Goal: Communication & Community: Answer question/provide support

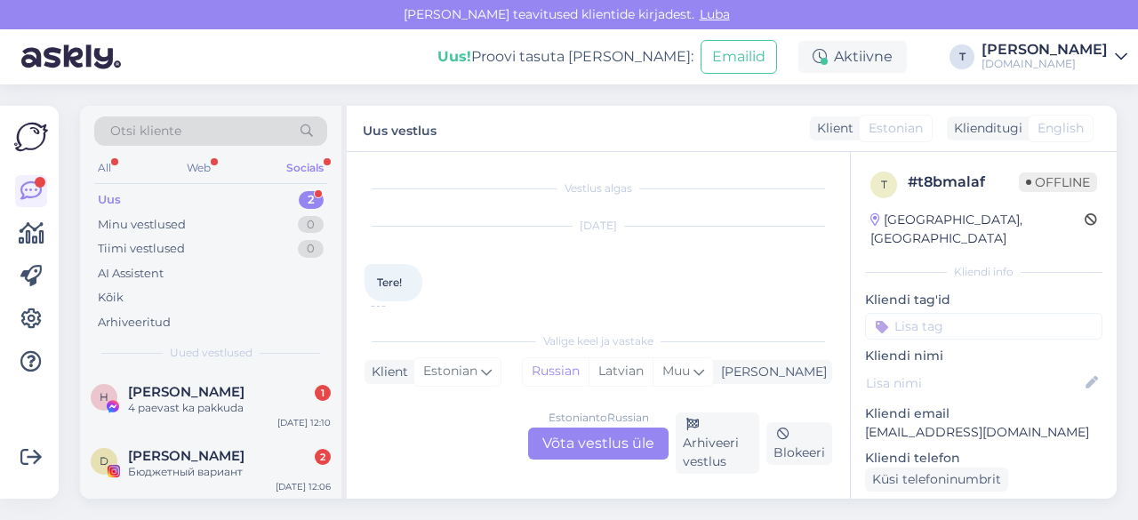
scroll to position [182, 0]
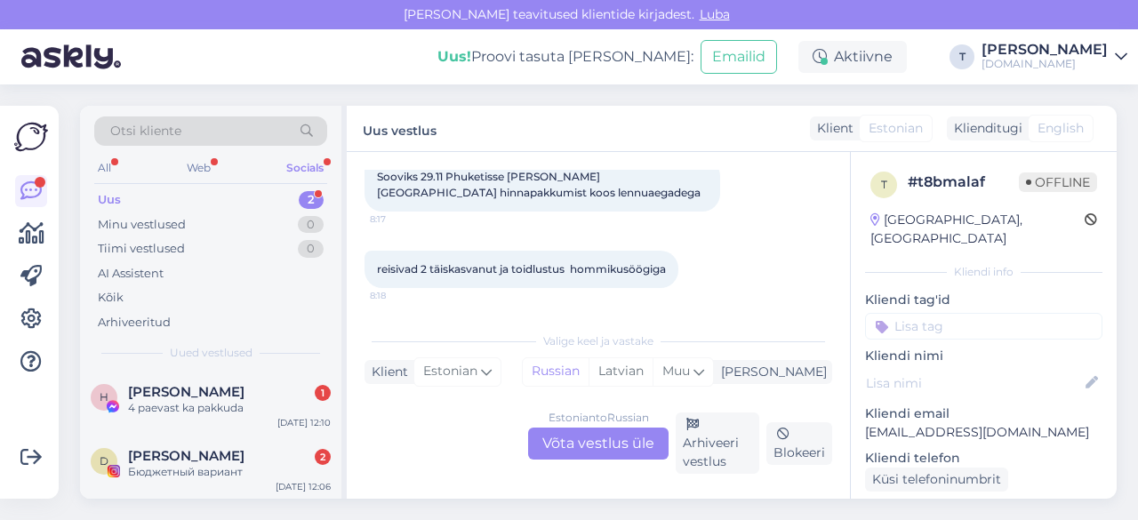
click at [231, 209] on div "Uus 2" at bounding box center [210, 200] width 233 height 25
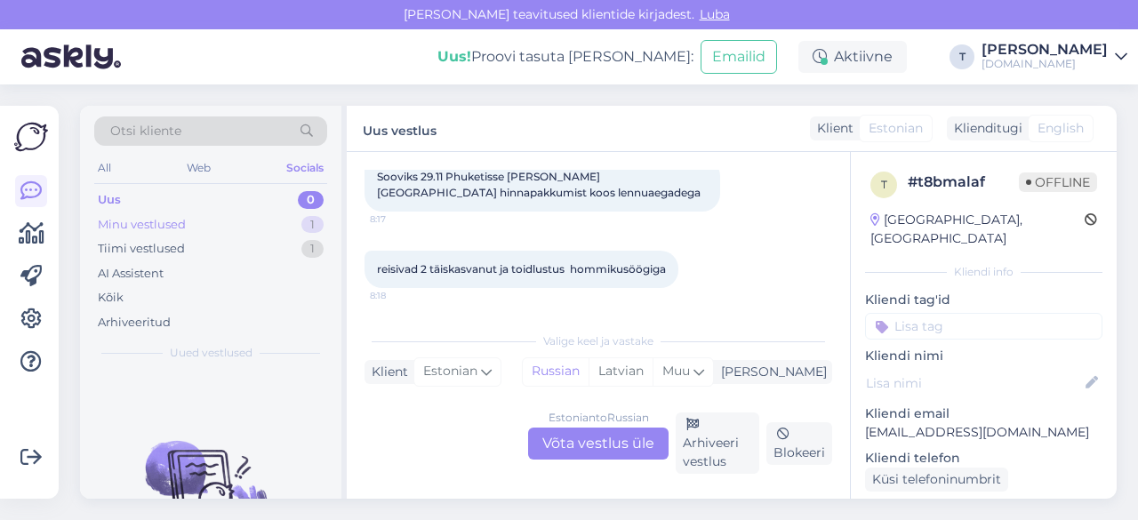
click at [232, 218] on div "Minu vestlused 1" at bounding box center [210, 224] width 233 height 25
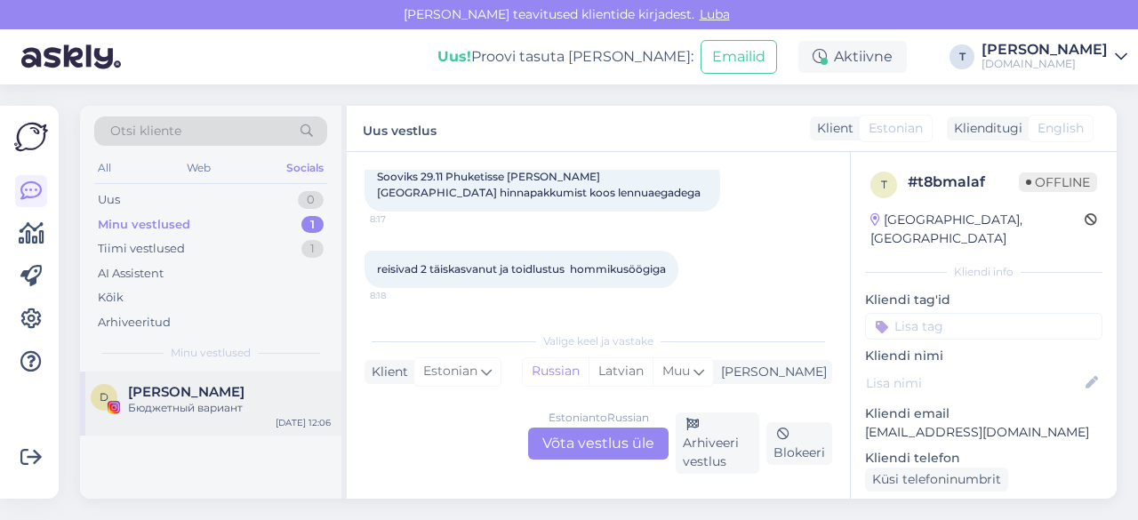
click at [230, 417] on div "D [PERSON_NAME] Бюджетный вариант [DATE] 12:06" at bounding box center [210, 404] width 261 height 64
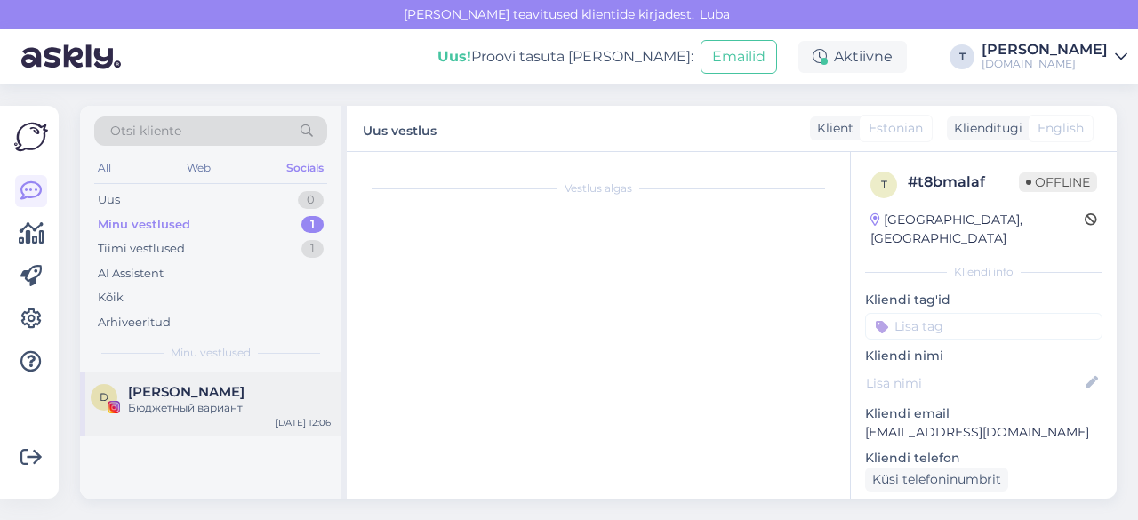
scroll to position [42, 0]
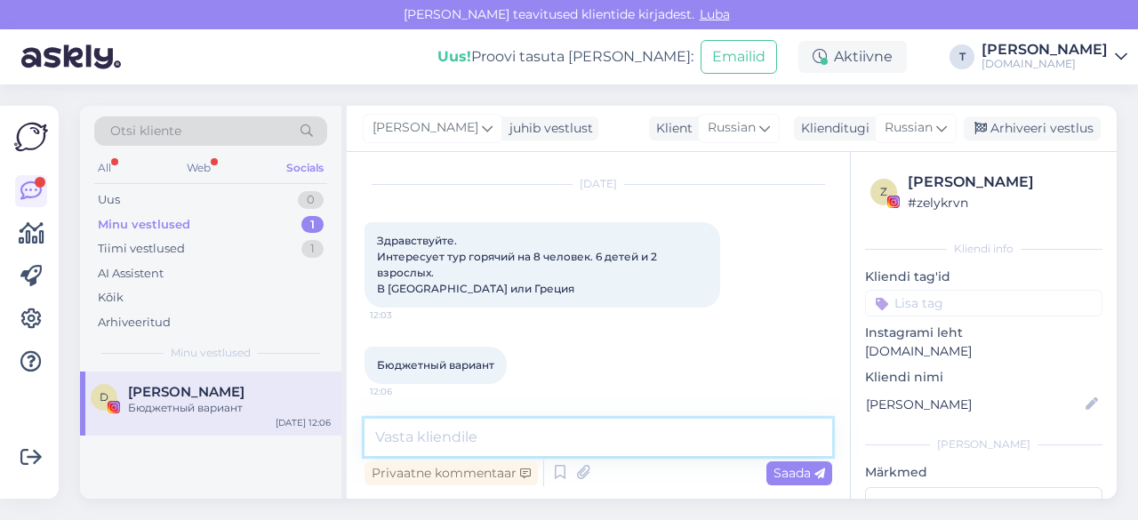
click at [569, 438] on textarea at bounding box center [598, 437] width 468 height 37
type textarea "какие даты?"
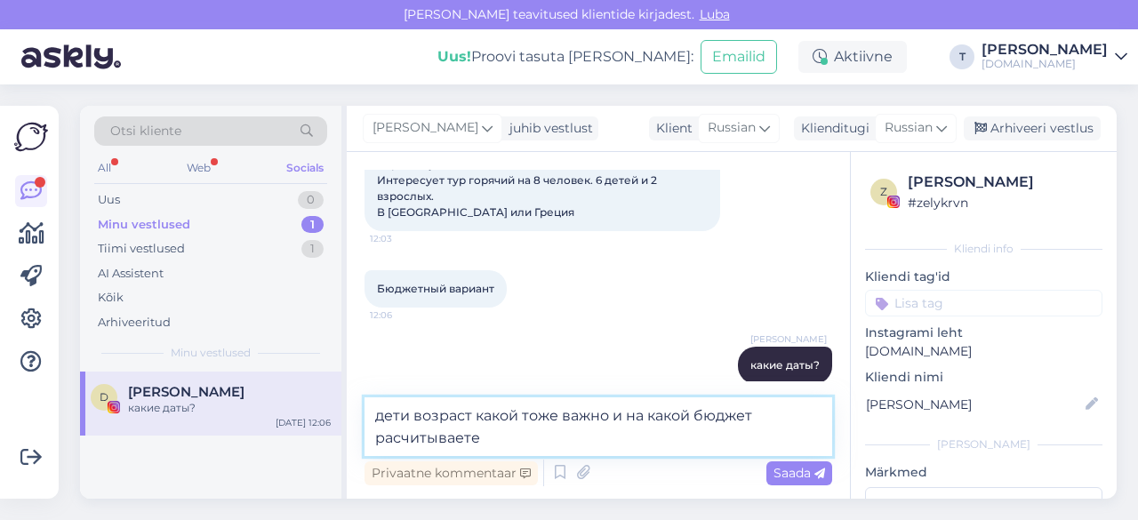
type textarea "дети возраст какой тоже важно и на какой бюджет расчитываете"
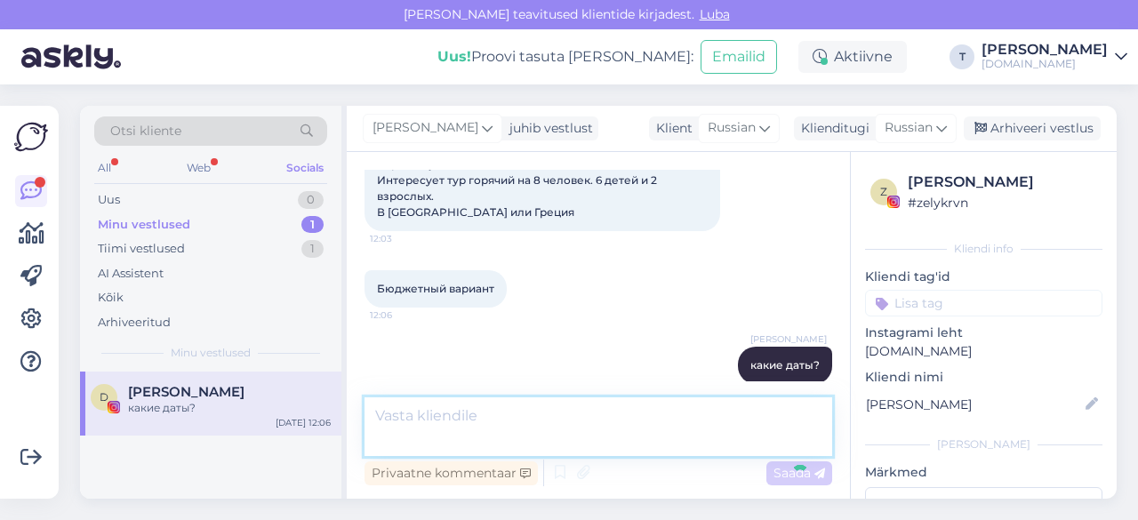
scroll to position [211, 0]
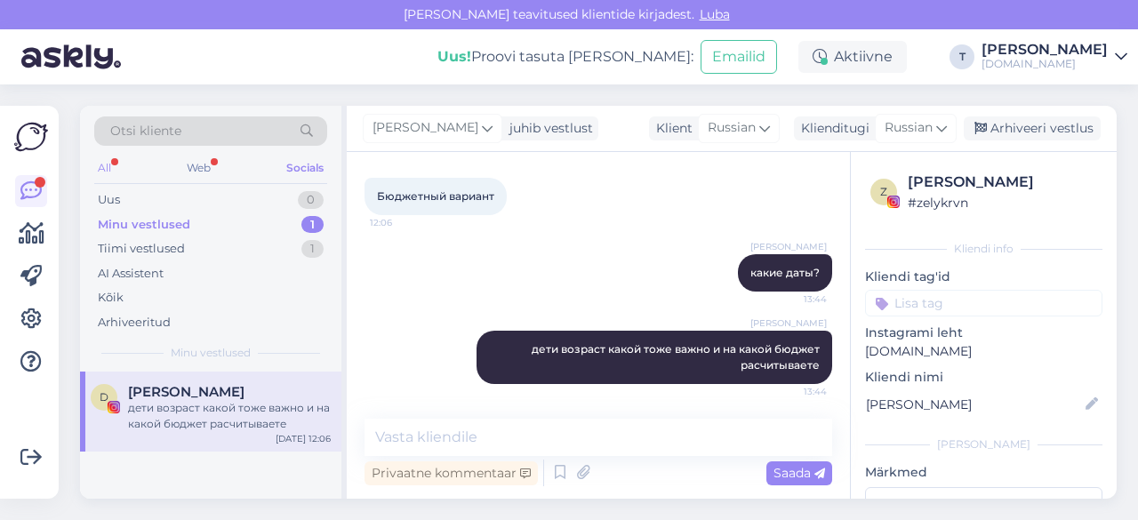
click at [105, 164] on div "All" at bounding box center [104, 167] width 20 height 23
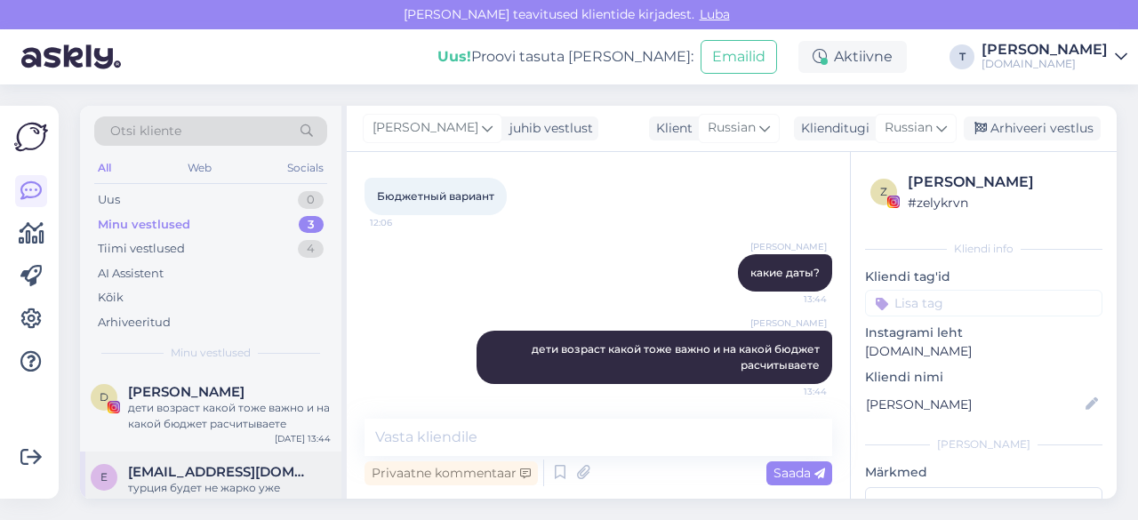
click at [211, 482] on div "турция будет не жарко уже" at bounding box center [229, 488] width 203 height 16
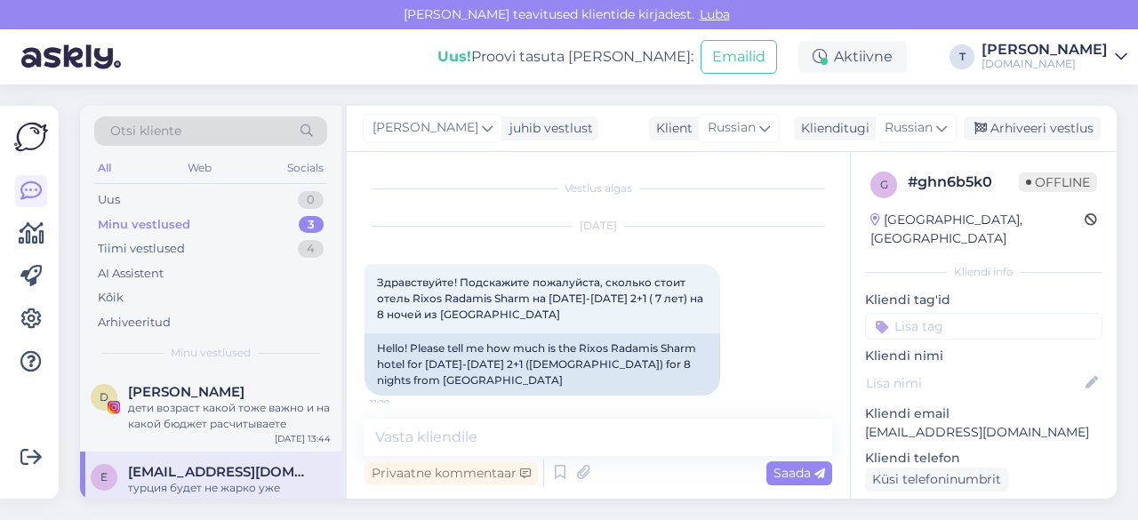
scroll to position [2731, 0]
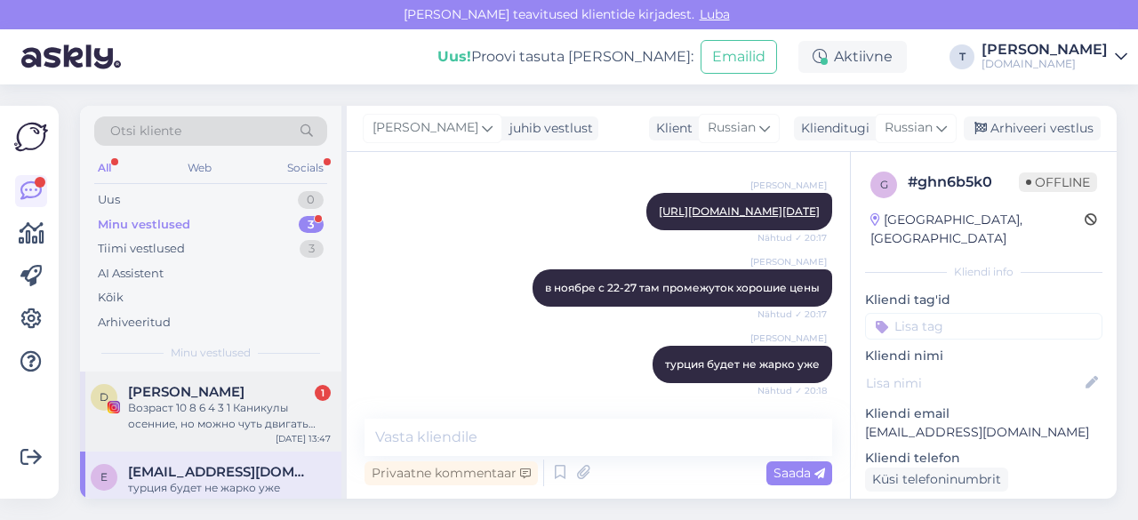
click at [256, 408] on div "Возраст 10 8 6 4 3 1 Каникулы осенние, но можно чуть двигать датами. На счет бю…" at bounding box center [229, 416] width 203 height 32
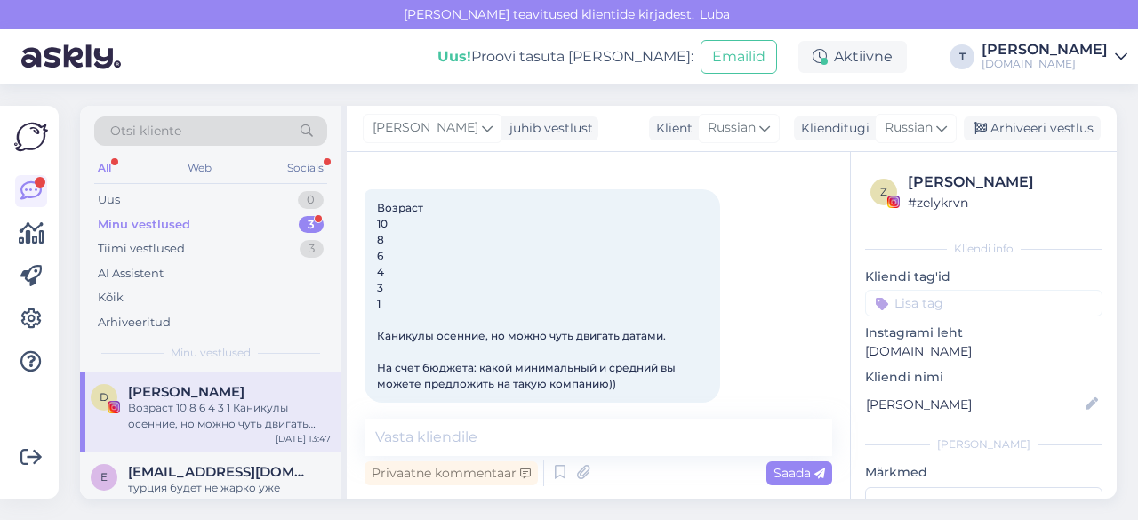
scroll to position [463, 0]
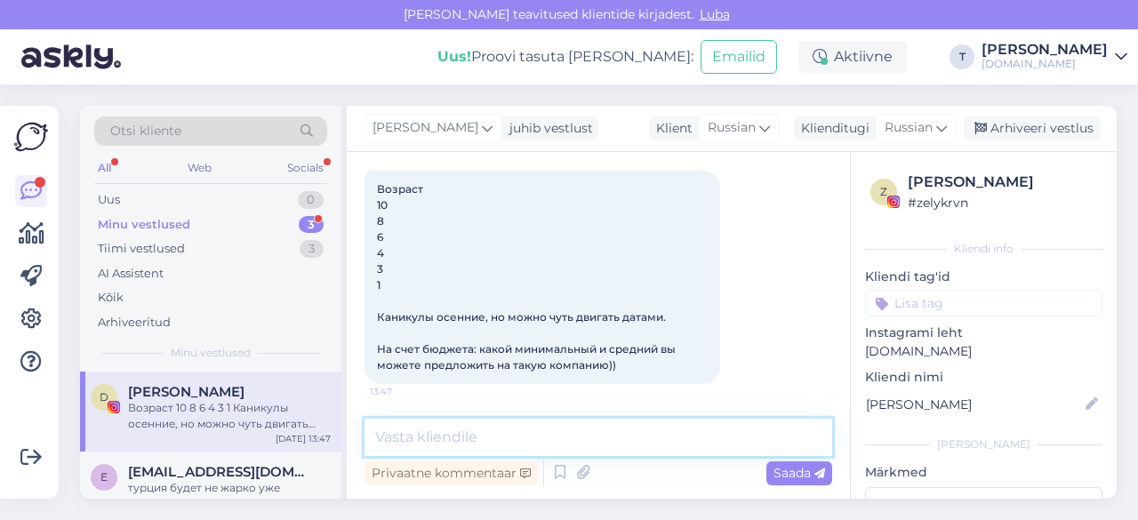
click at [535, 435] on textarea at bounding box center [598, 437] width 468 height 37
type textarea "y"
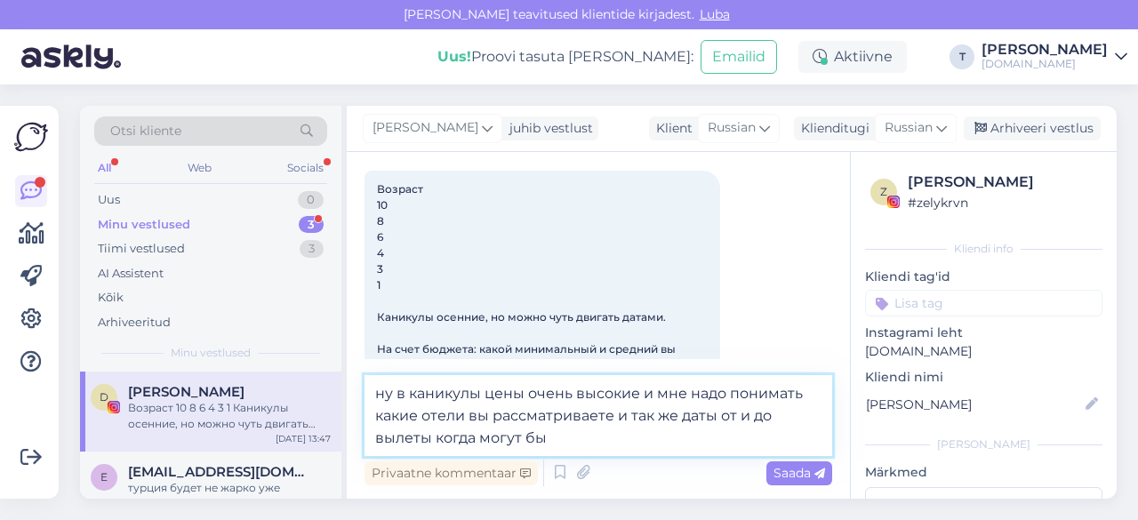
type textarea "ну в каникулы цены очень высокие и мне надо понимать какие отели вы рассматрива…"
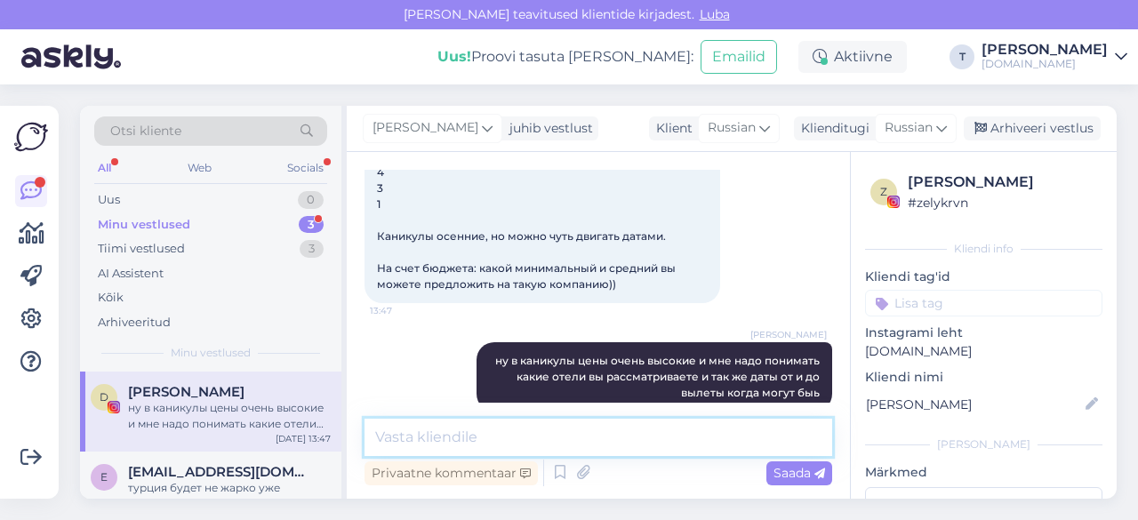
scroll to position [572, 0]
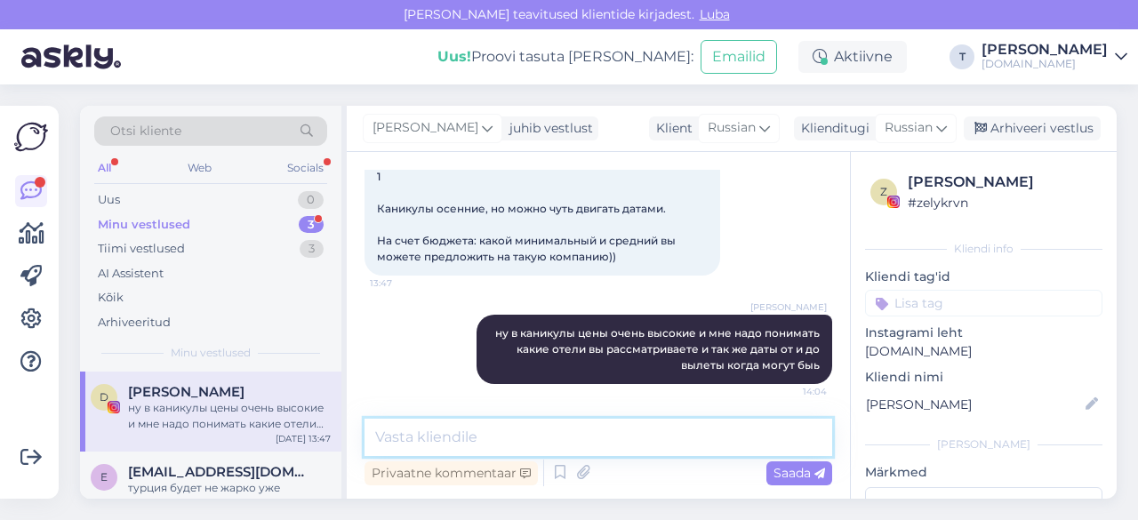
click at [630, 434] on textarea at bounding box center [598, 437] width 468 height 37
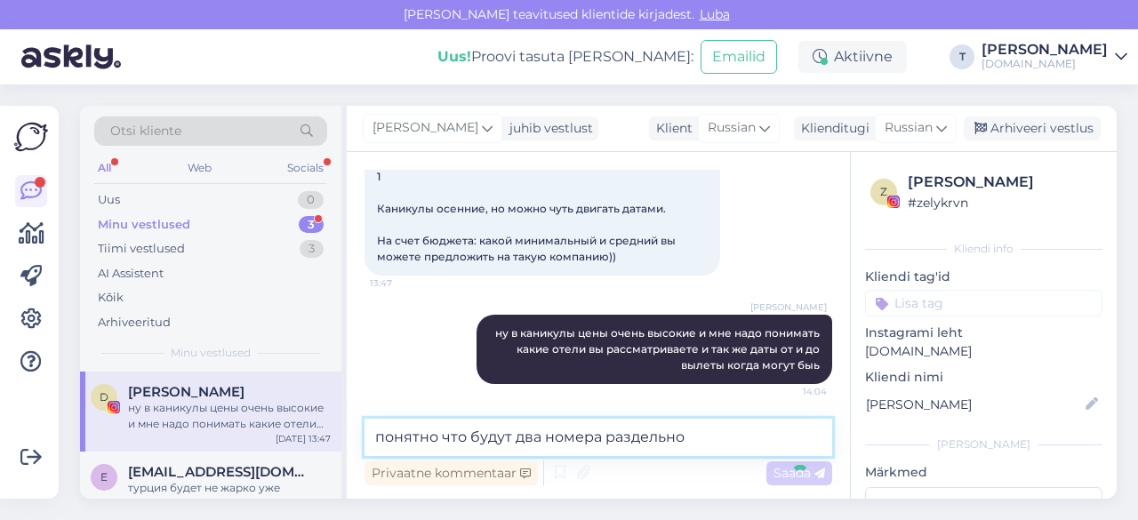
type textarea "понятно что будут два номера раздельно"
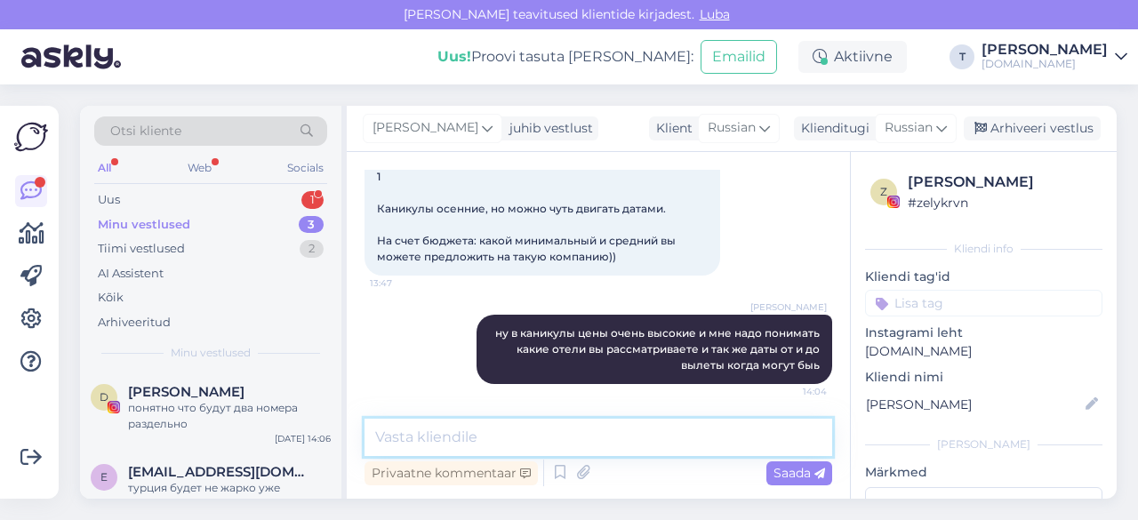
scroll to position [648, 0]
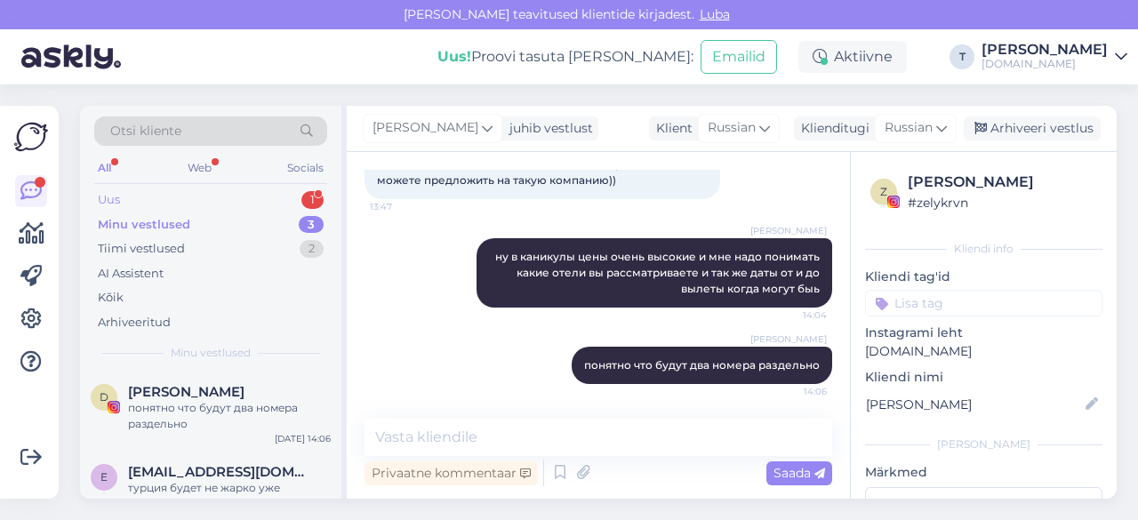
click at [252, 204] on div "Uus 1" at bounding box center [210, 200] width 233 height 25
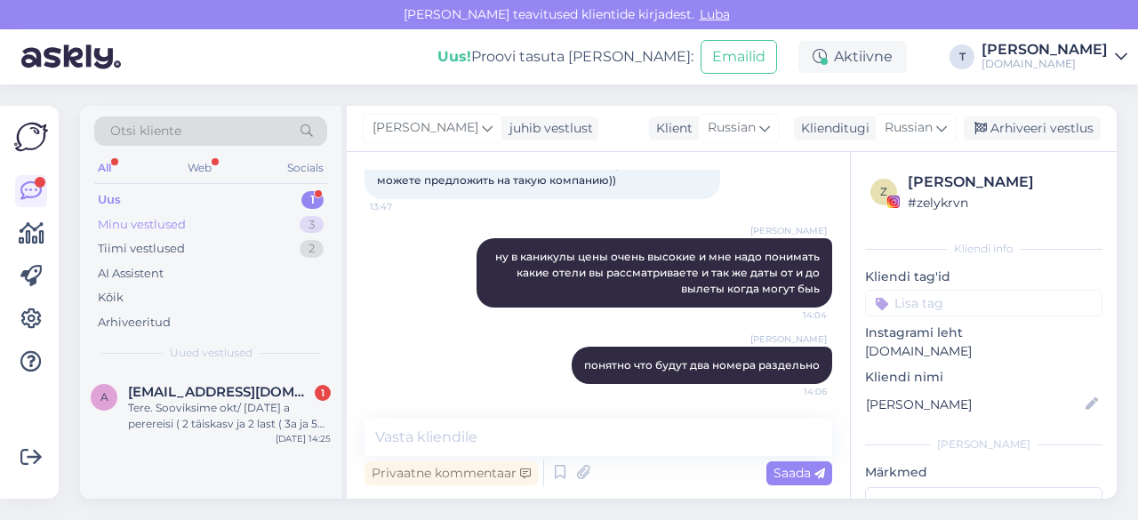
click at [224, 213] on div "Minu vestlused 3" at bounding box center [210, 224] width 233 height 25
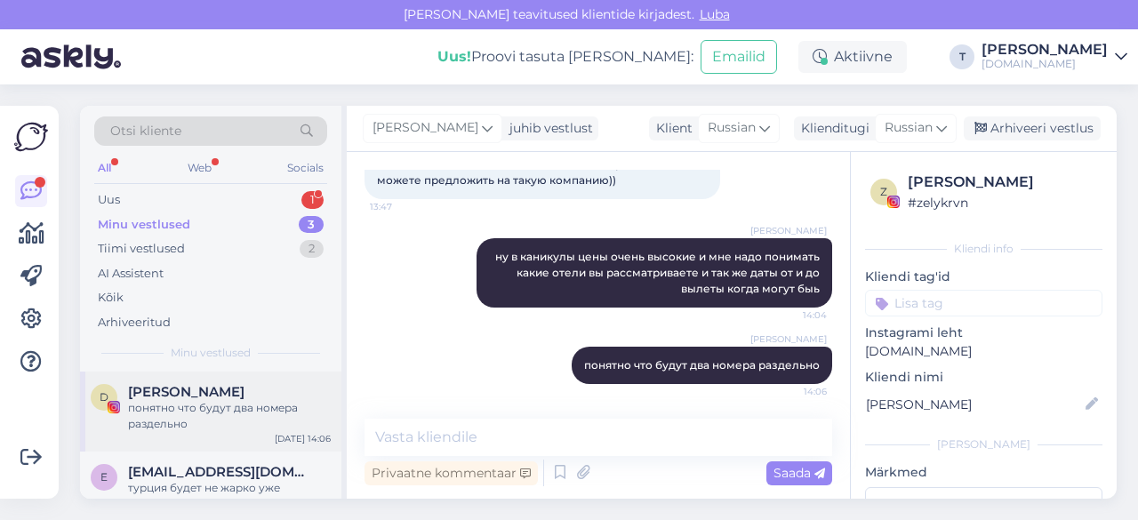
click at [230, 400] on div "понятно что будут два номера раздельно" at bounding box center [229, 416] width 203 height 32
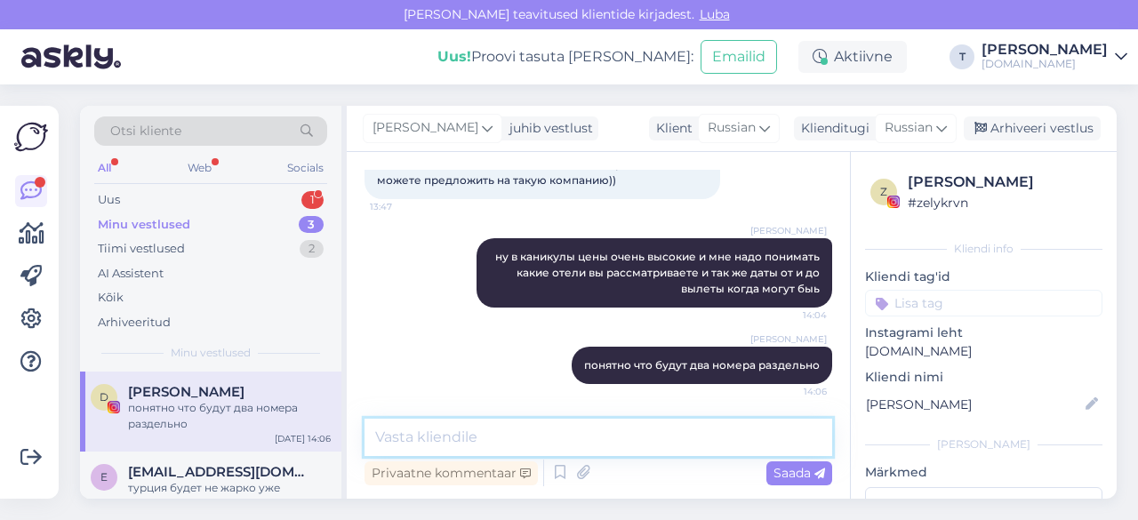
click at [505, 435] on textarea at bounding box center [598, 437] width 468 height 37
type textarea "c"
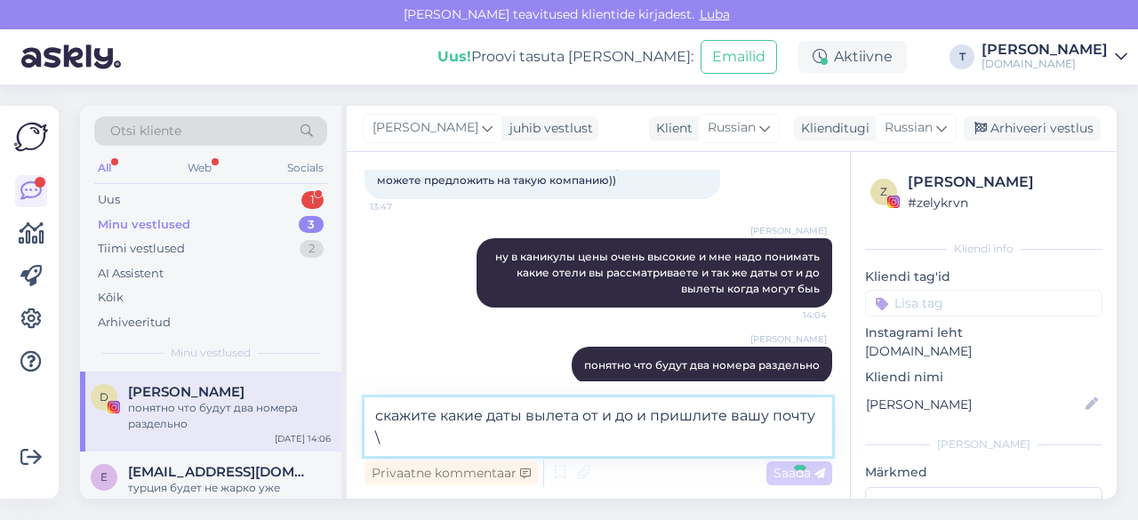
type textarea "скажите какие даты вылета от и до и пришлите вашу почту"
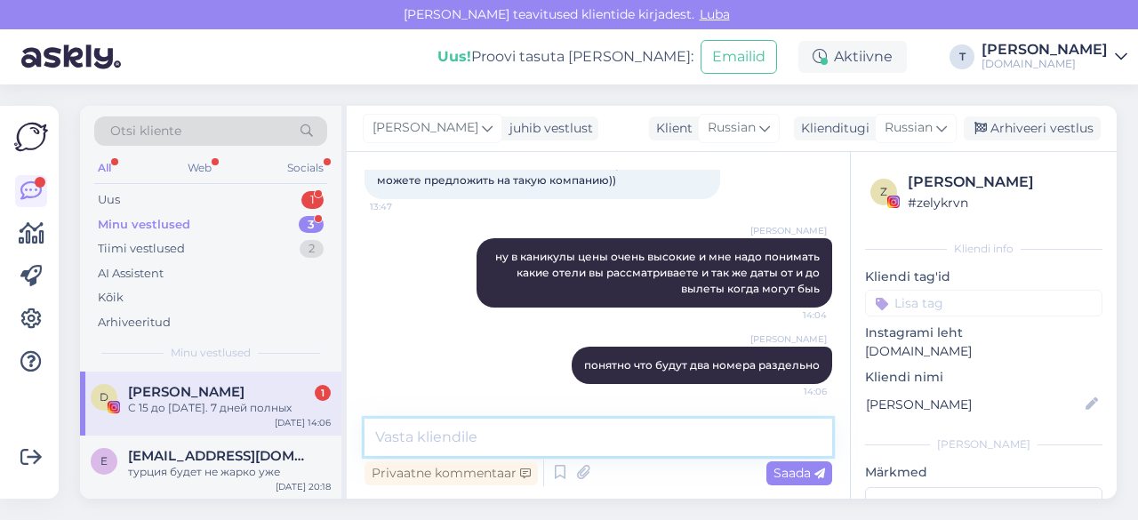
scroll to position [817, 0]
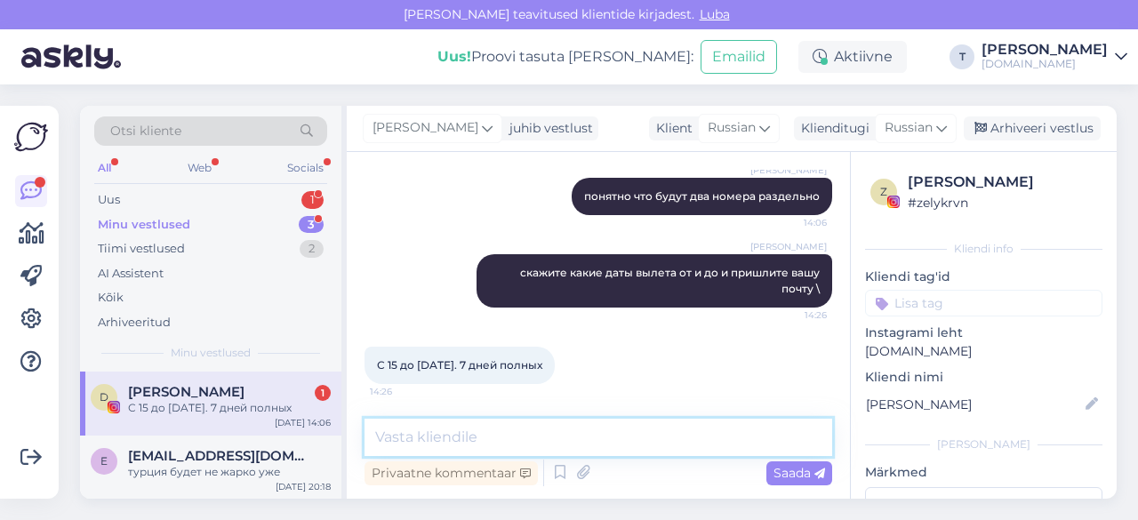
click at [522, 428] on textarea at bounding box center [598, 437] width 468 height 37
click at [476, 436] on textarea at bounding box center [598, 437] width 468 height 37
type textarea "вашу почту тоже пожалуйста"
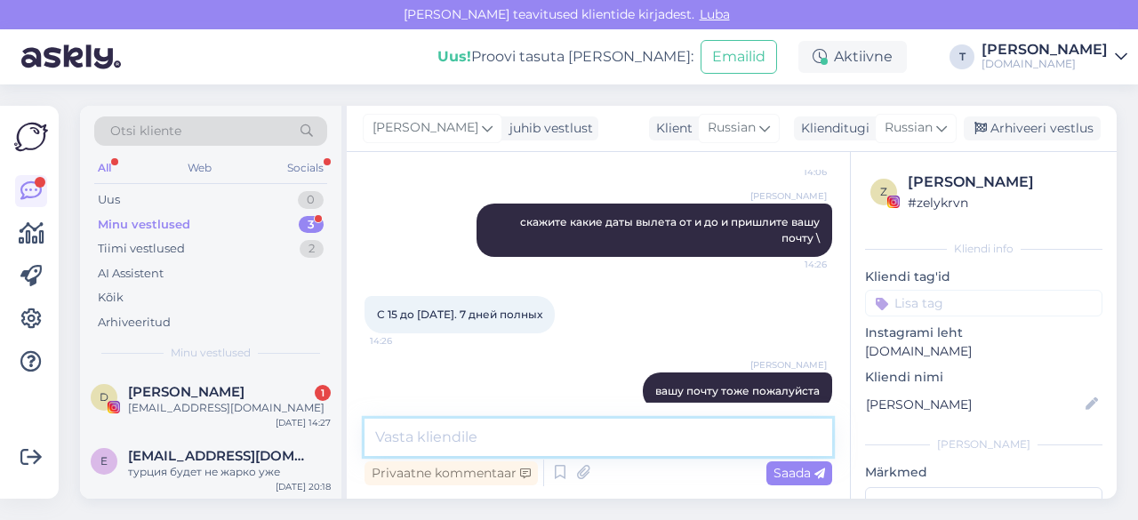
scroll to position [970, 0]
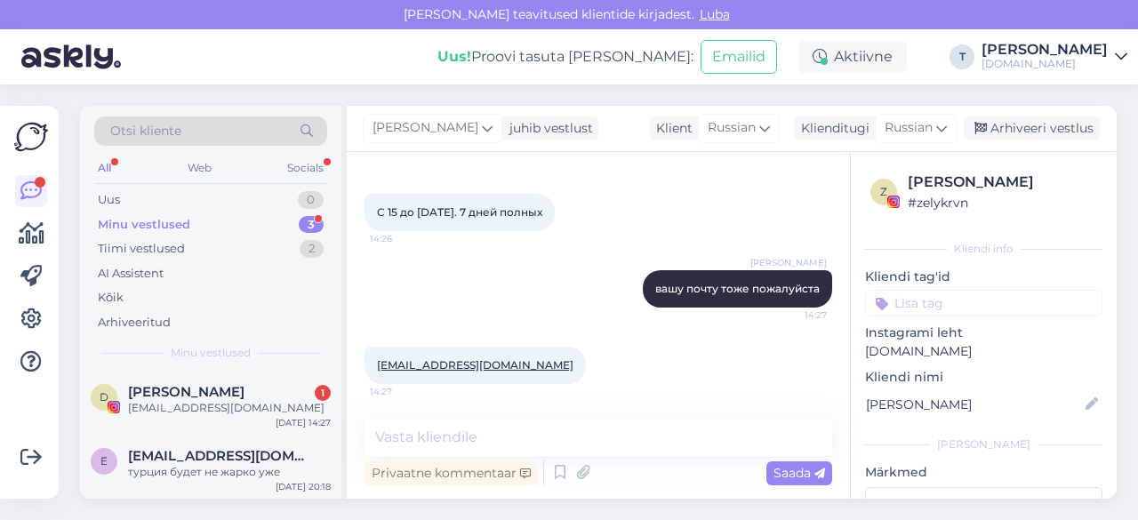
drag, startPoint x: 466, startPoint y: 355, endPoint x: 561, endPoint y: 388, distance: 100.9
click at [561, 388] on div "[EMAIL_ADDRESS][DOMAIN_NAME] 14:27" at bounding box center [598, 365] width 468 height 76
drag, startPoint x: 512, startPoint y: 367, endPoint x: 411, endPoint y: 358, distance: 101.7
click at [368, 358] on div "[EMAIL_ADDRESS][DOMAIN_NAME] 14:27" at bounding box center [474, 365] width 221 height 37
copy link "[EMAIL_ADDRESS][DOMAIN_NAME]"
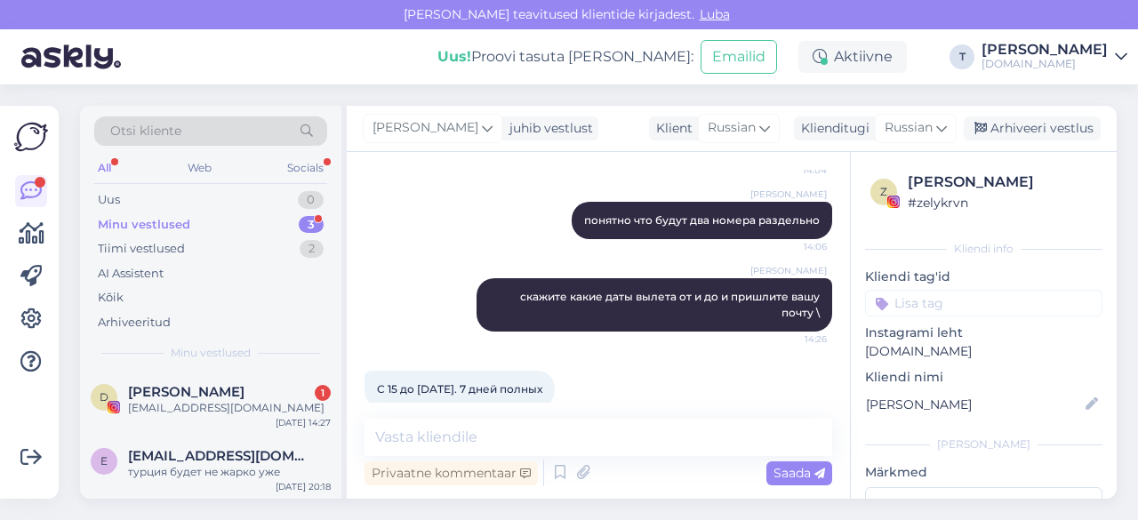
scroll to position [792, 0]
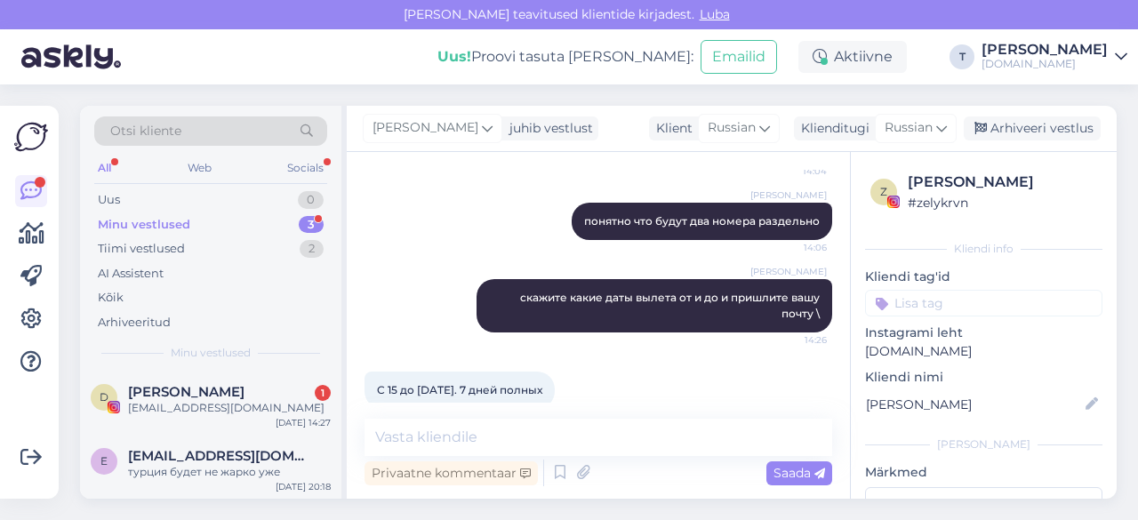
drag, startPoint x: 535, startPoint y: 388, endPoint x: 398, endPoint y: 390, distance: 136.9
click at [369, 385] on div "С 15 до [DATE]. 7 дней полных 14:26" at bounding box center [459, 390] width 190 height 37
copy span "С 15 до [DATE]. 7 дней полных"
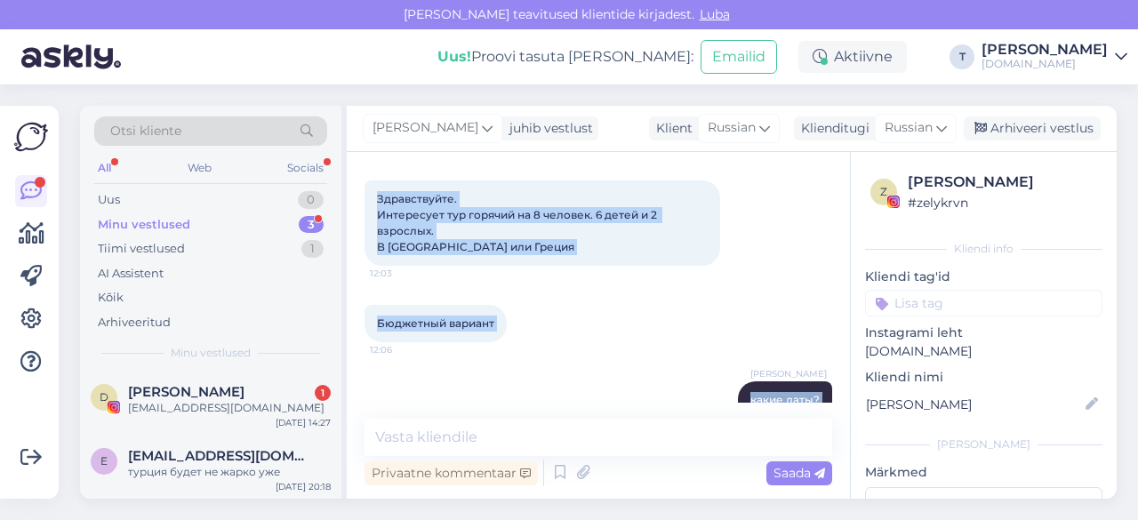
scroll to position [0, 0]
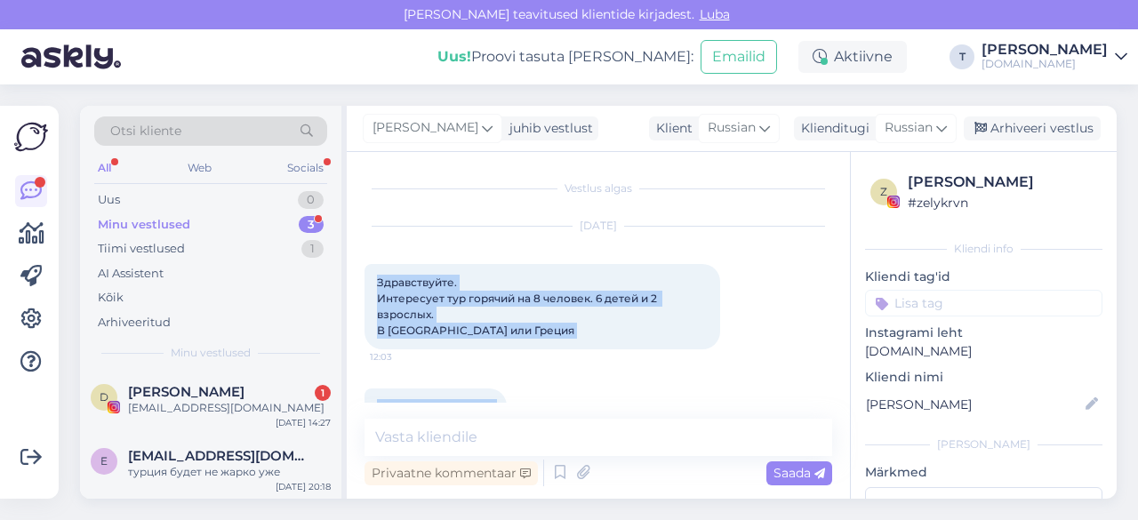
drag, startPoint x: 558, startPoint y: 302, endPoint x: 357, endPoint y: 284, distance: 201.7
click at [357, 284] on div "Vestlus algas [DATE] Здравствуйте. Интересует тур горячий на 8 человек. 6 детей…" at bounding box center [598, 325] width 503 height 347
click at [409, 300] on span "Здравствуйте. Интересует тур горячий на 8 человек. 6 детей и 2 взрослых. В [GEO…" at bounding box center [518, 306] width 283 height 61
drag, startPoint x: 503, startPoint y: 330, endPoint x: 372, endPoint y: 278, distance: 141.3
click at [372, 278] on div "Здравствуйте. Интересует тур горячий на 8 человек. 6 детей и 2 взрослых. В [GEO…" at bounding box center [542, 306] width 356 height 85
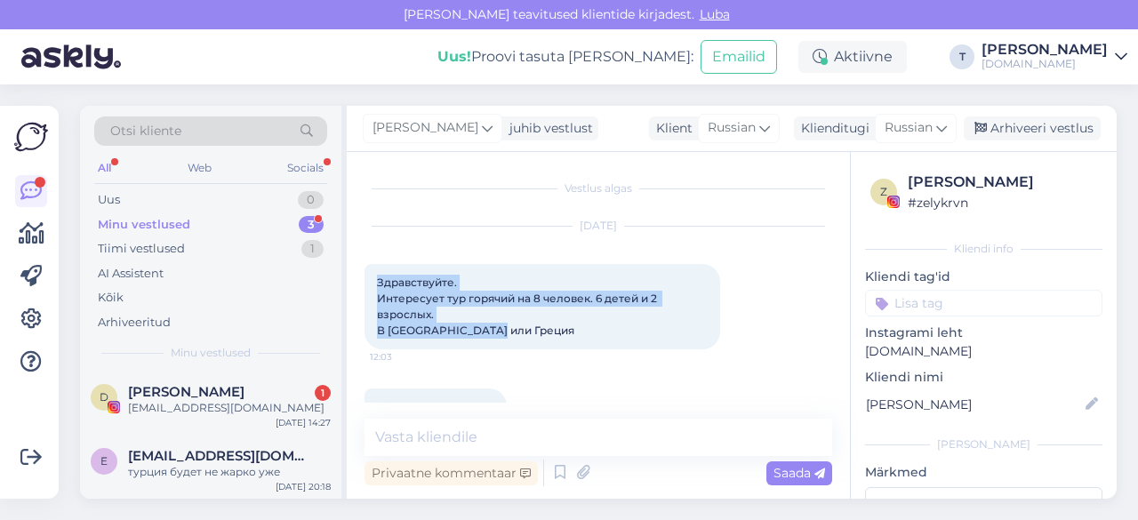
copy span "Здравствуйте. Интересует тур горячий на 8 человек. 6 детей и 2 взрослых. В [GEO…"
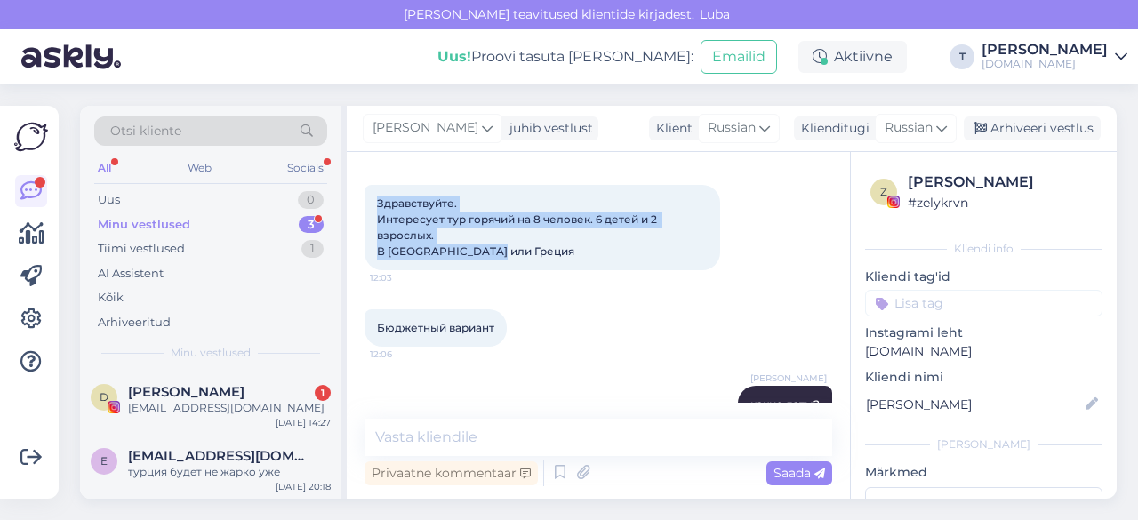
scroll to position [178, 0]
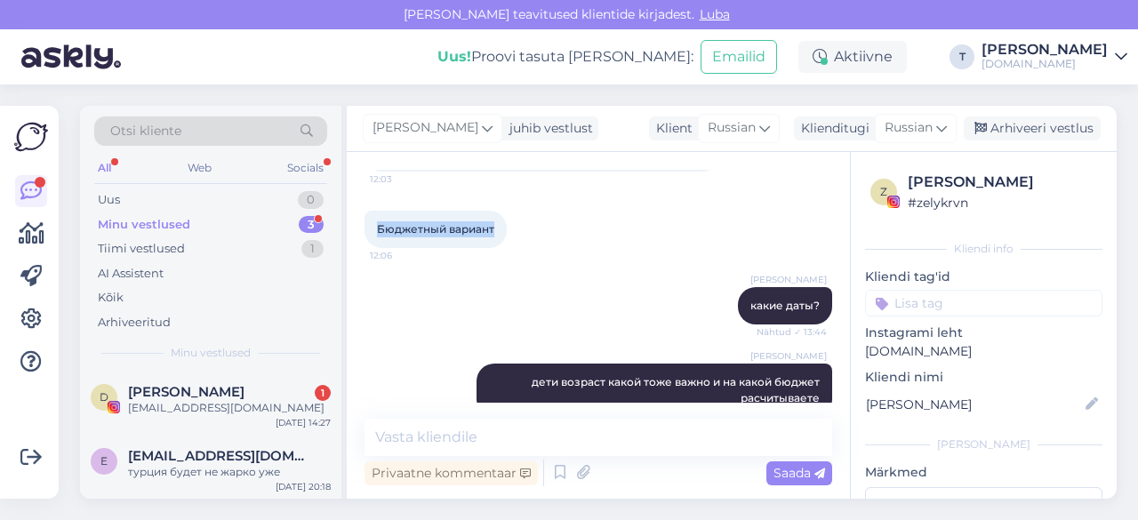
drag, startPoint x: 496, startPoint y: 229, endPoint x: 363, endPoint y: 225, distance: 133.4
click at [363, 225] on div "Vestlus algas [DATE] Здравствуйте. Интересует тур горячий на 8 человек. 6 детей…" at bounding box center [598, 325] width 503 height 347
copy span "Бюджетный вариант"
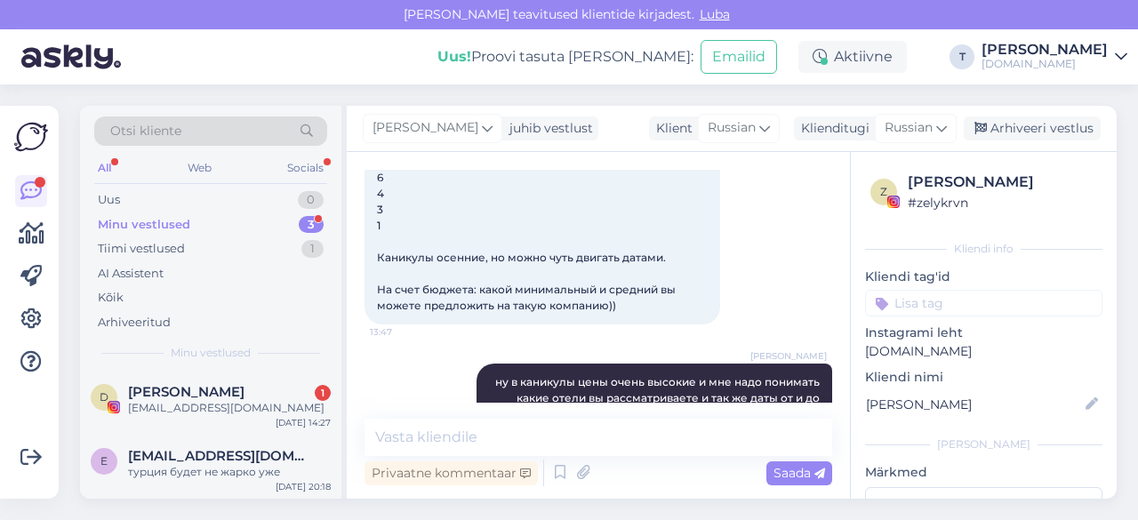
scroll to position [533, 0]
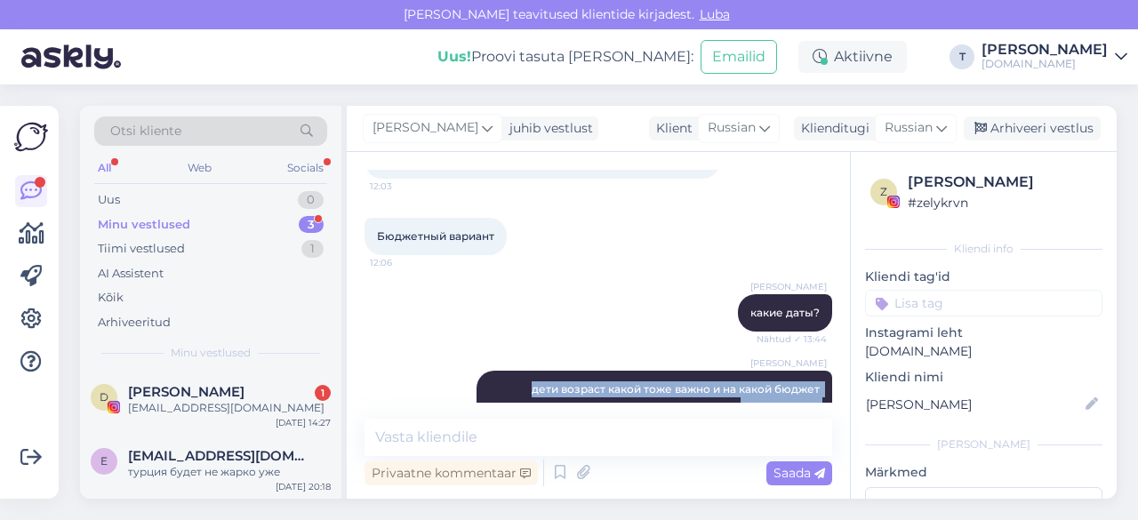
drag, startPoint x: 616, startPoint y: 294, endPoint x: 368, endPoint y: 362, distance: 257.0
click at [368, 362] on div "Vestlus algas [DATE] Здравствуйте. Интересует тур горячий на 8 человек. 6 детей…" at bounding box center [606, 286] width 484 height 233
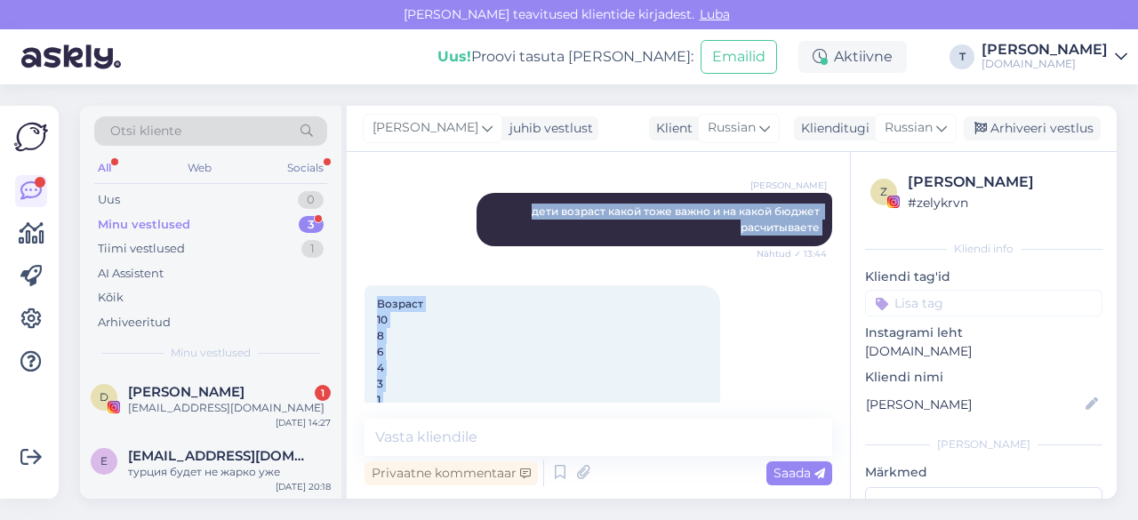
click at [428, 339] on div "Возраст 10 8 6 4 3 1 Каникулы осенние, но можно чуть двигать датами. На счет бю…" at bounding box center [542, 391] width 356 height 213
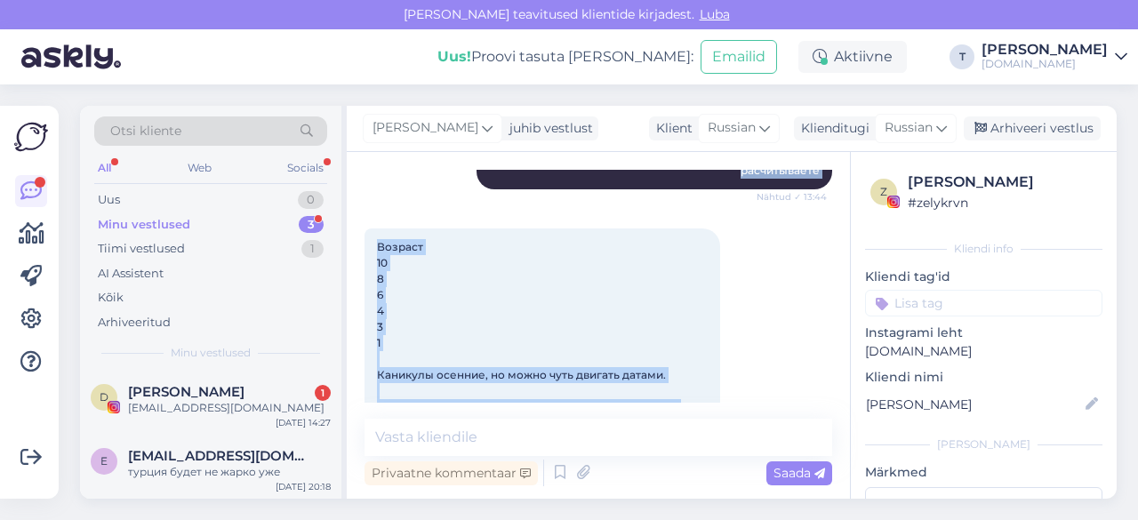
scroll to position [391, 0]
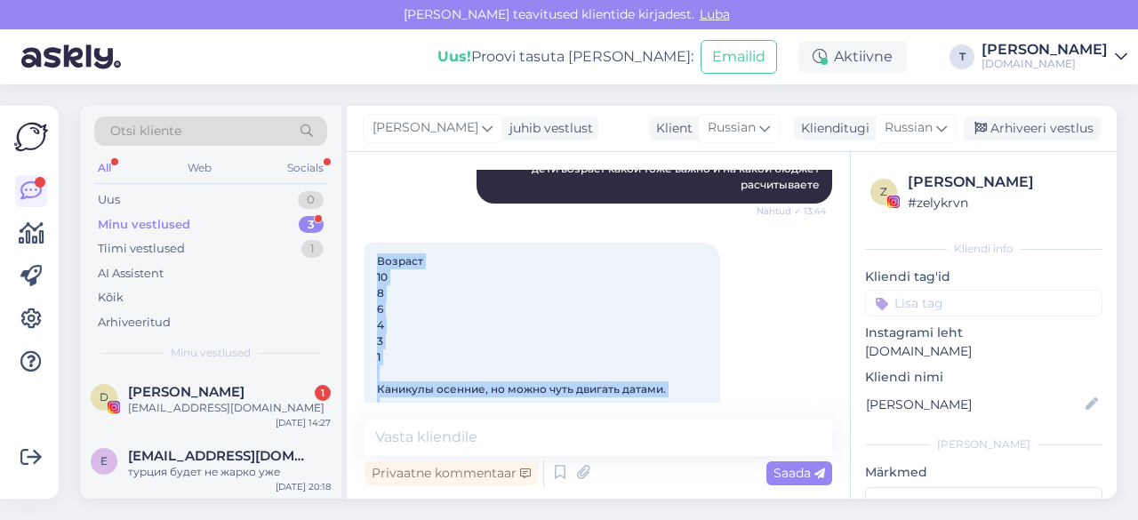
drag, startPoint x: 618, startPoint y: 301, endPoint x: 366, endPoint y: 261, distance: 254.7
click at [366, 261] on div "Возраст 10 8 6 4 3 1 Каникулы осенние, но можно чуть двигать датами. На счет бю…" at bounding box center [542, 349] width 356 height 213
copy span "Возраст 10 8 6 4 3 1 Каникулы осенние, но можно чуть двигать датами. На счет бю…"
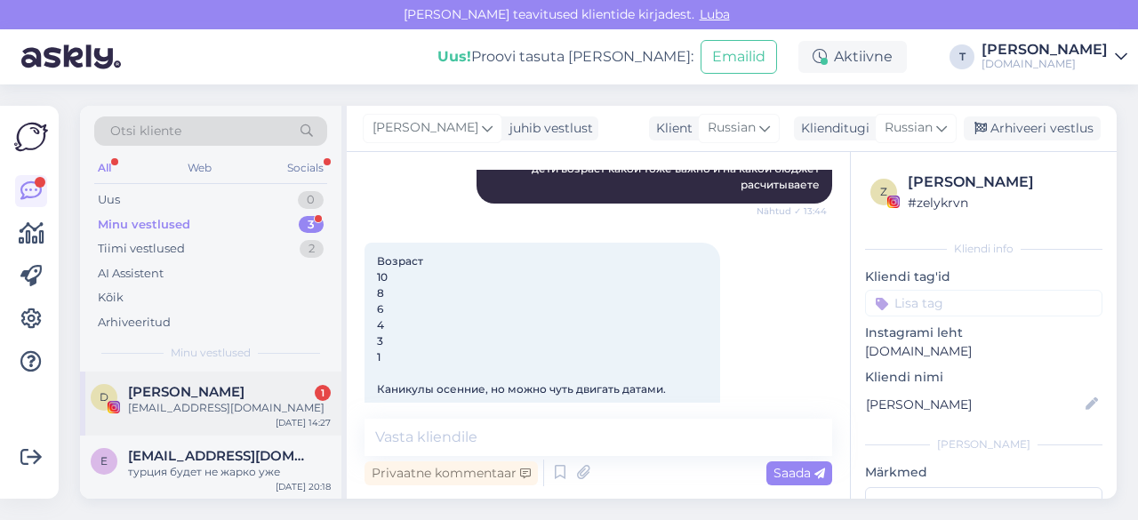
click at [183, 400] on div "[EMAIL_ADDRESS][DOMAIN_NAME]" at bounding box center [229, 408] width 203 height 16
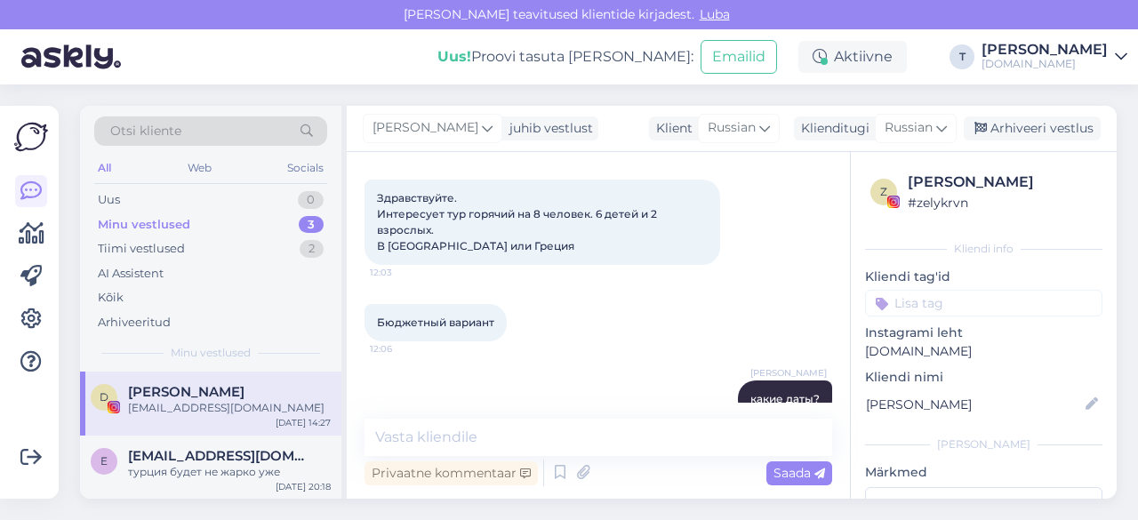
scroll to position [81, 0]
